Goal: Task Accomplishment & Management: Manage account settings

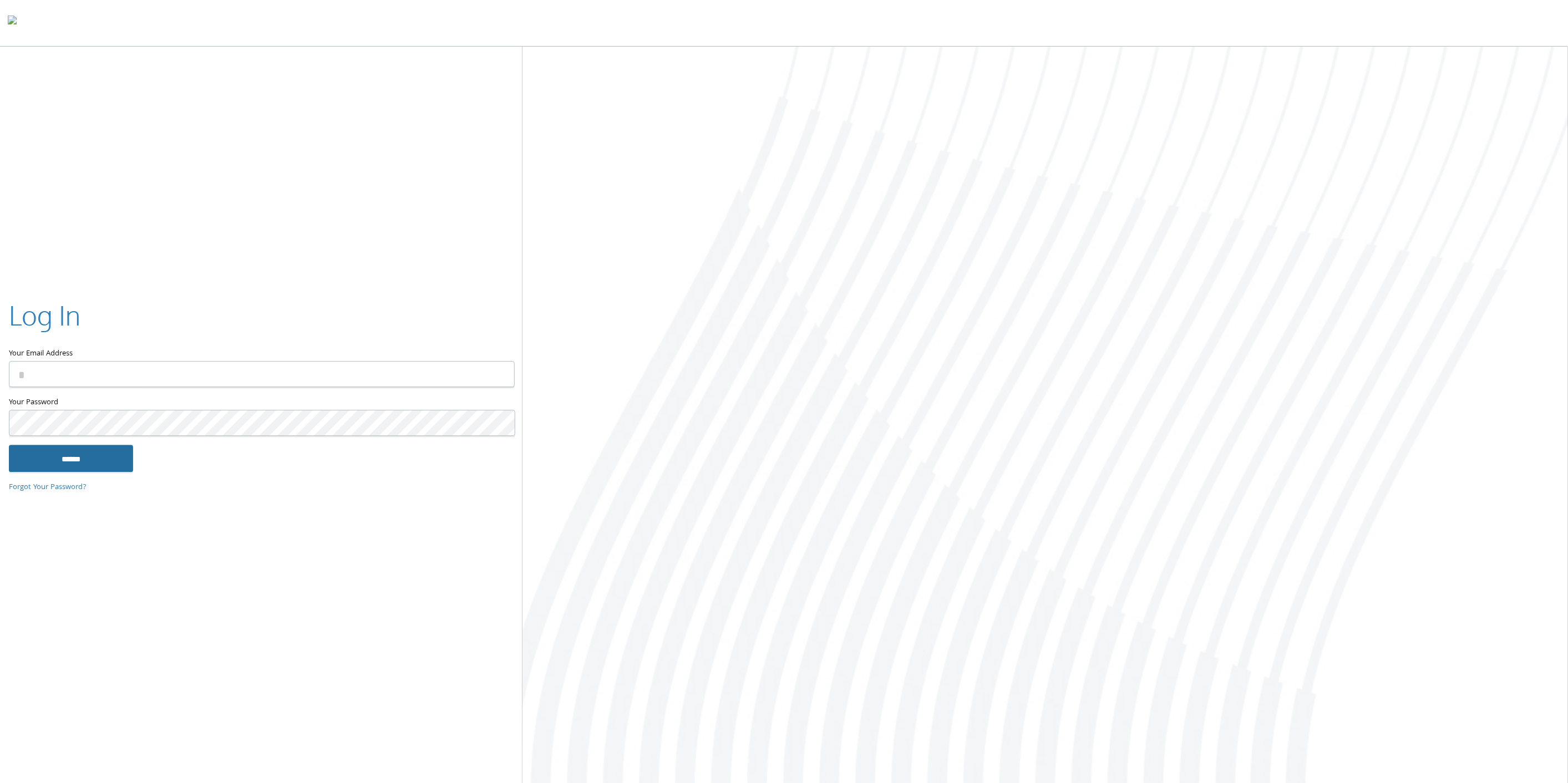
type input "**********"
click at [67, 453] on input "******" at bounding box center [71, 459] width 124 height 27
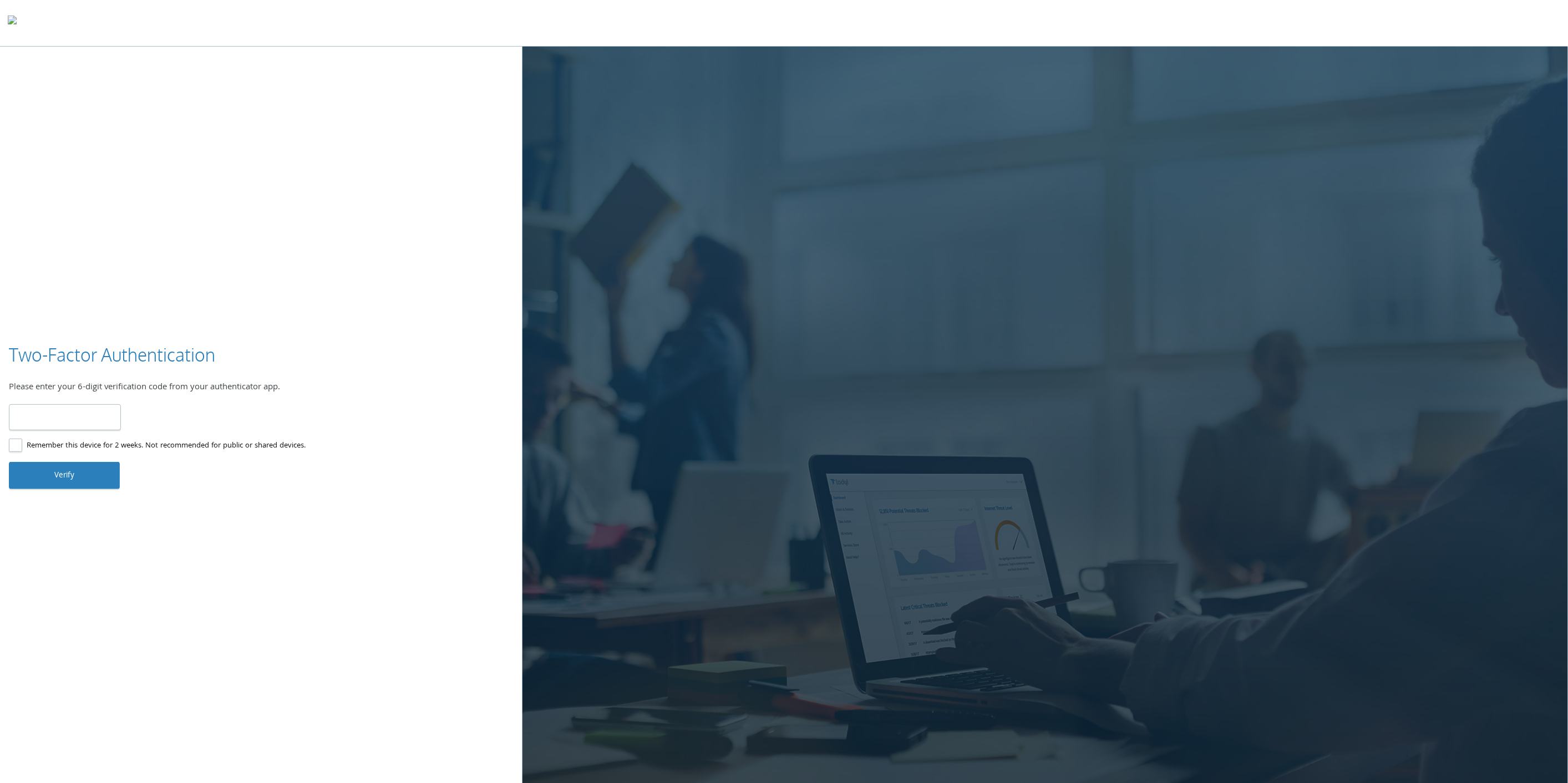
click at [48, 414] on input "number" at bounding box center [65, 417] width 112 height 26
type input "******"
